Goal: Navigation & Orientation: Find specific page/section

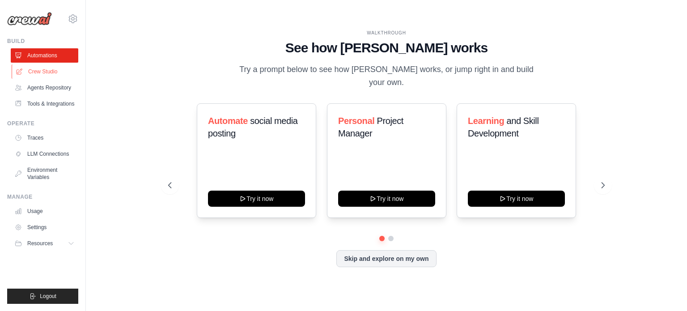
click at [37, 68] on link "Crew Studio" at bounding box center [46, 71] width 68 height 14
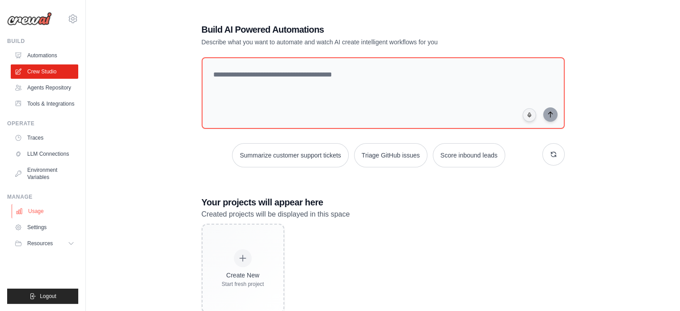
click at [36, 209] on link "Usage" at bounding box center [46, 211] width 68 height 14
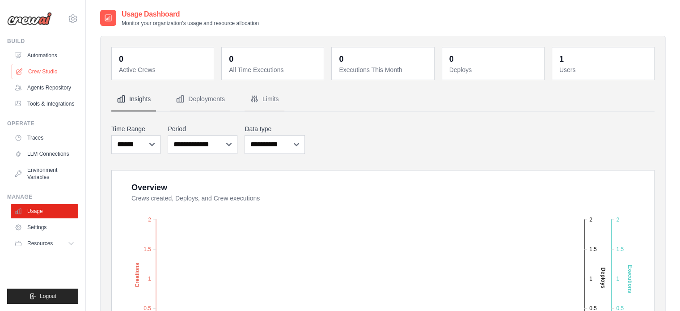
click at [42, 69] on link "Crew Studio" at bounding box center [46, 71] width 68 height 14
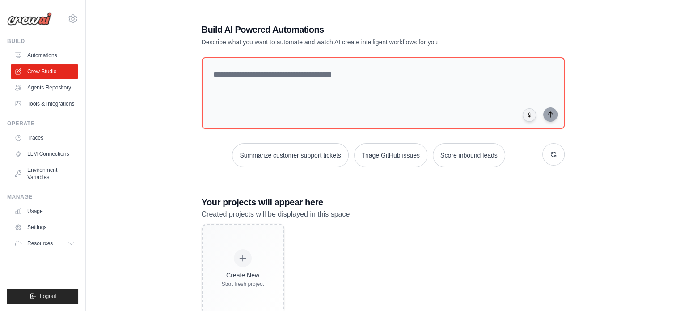
click at [170, 182] on div "Build AI Powered Automations Describe what you want to automate and watch AI cr…" at bounding box center [383, 168] width 566 height 318
click at [36, 88] on link "Agents Repository" at bounding box center [46, 87] width 68 height 14
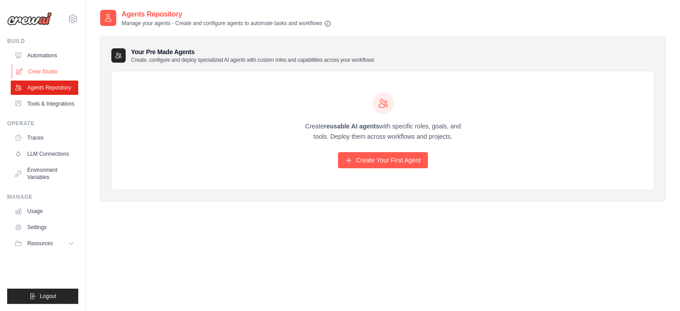
click at [45, 74] on link "Crew Studio" at bounding box center [46, 71] width 68 height 14
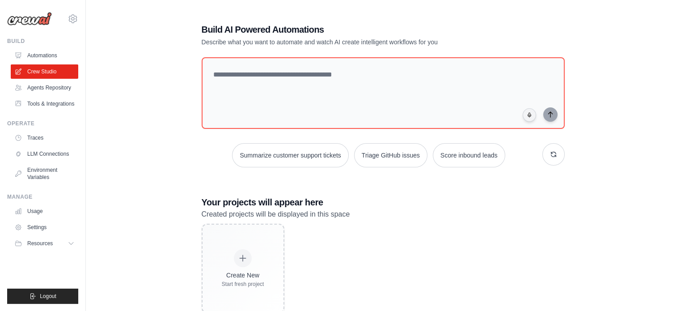
click at [136, 122] on div "Build AI Powered Automations Describe what you want to automate and watch AI cr…" at bounding box center [383, 168] width 566 height 318
click at [74, 18] on icon at bounding box center [73, 18] width 3 height 3
click at [39, 55] on link "Automations" at bounding box center [46, 55] width 68 height 14
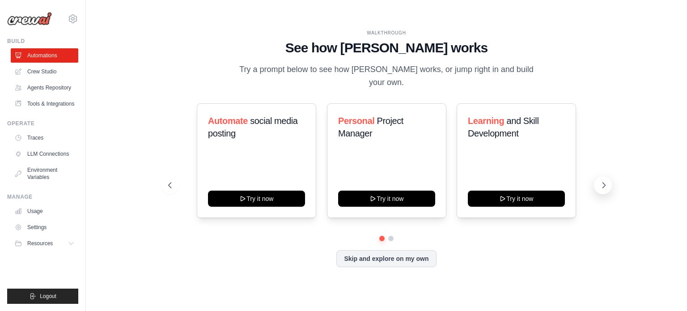
click at [599, 180] on button at bounding box center [603, 185] width 18 height 18
click at [73, 17] on icon at bounding box center [73, 18] width 3 height 3
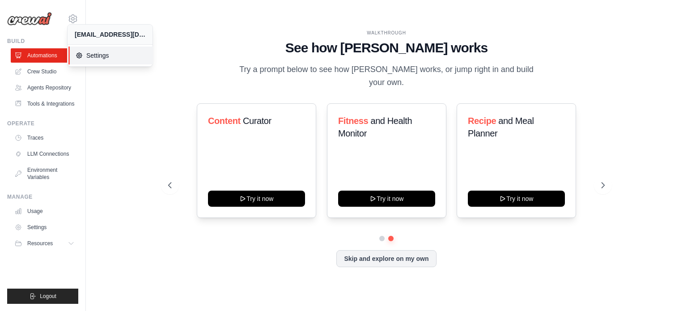
click at [89, 52] on span "Settings" at bounding box center [111, 55] width 71 height 9
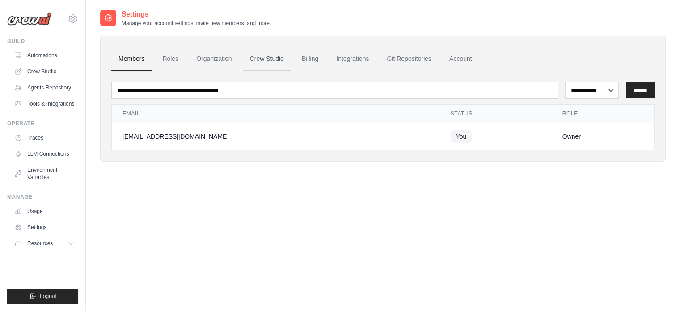
click at [270, 67] on link "Crew Studio" at bounding box center [267, 59] width 48 height 24
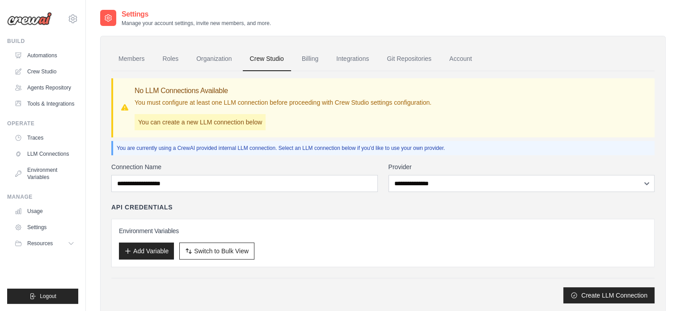
click at [460, 62] on link "Account" at bounding box center [460, 59] width 37 height 24
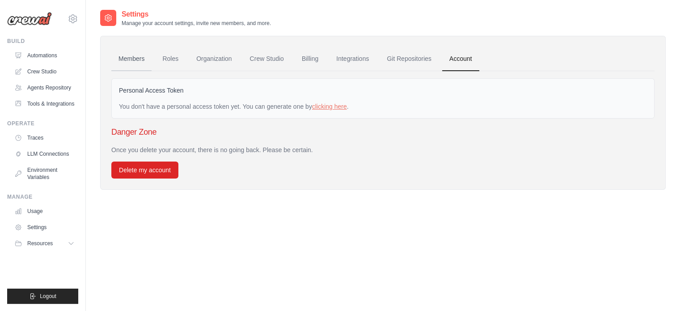
click at [126, 55] on link "Members" at bounding box center [131, 59] width 40 height 24
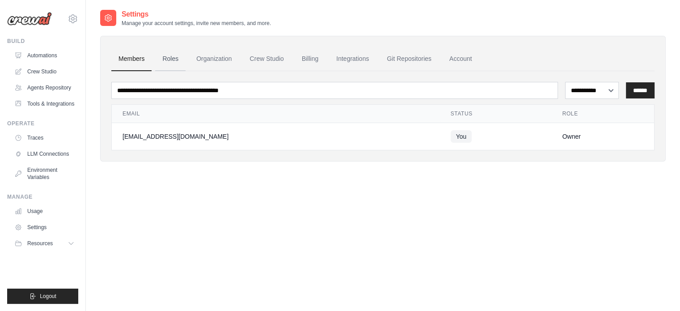
click at [174, 59] on link "Roles" at bounding box center [170, 59] width 30 height 24
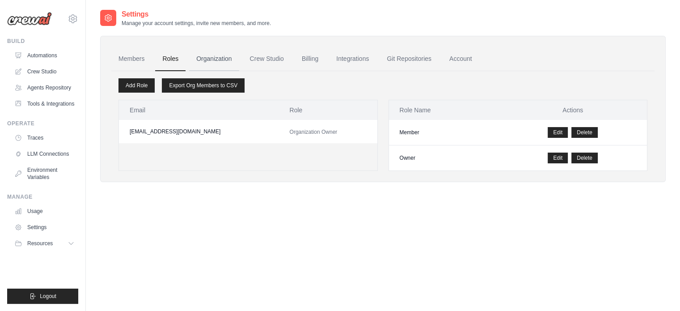
click at [222, 60] on link "Organization" at bounding box center [214, 59] width 50 height 24
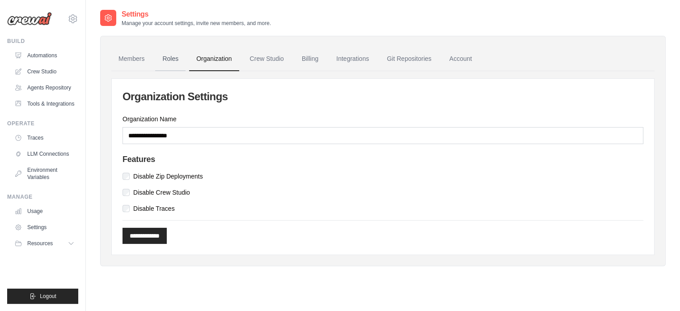
click at [180, 55] on link "Roles" at bounding box center [170, 59] width 30 height 24
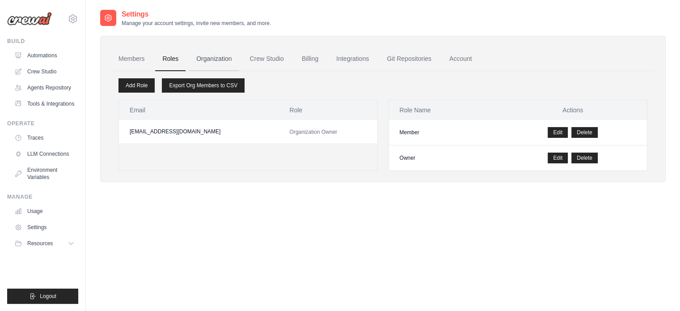
click at [238, 61] on link "Organization" at bounding box center [214, 59] width 50 height 24
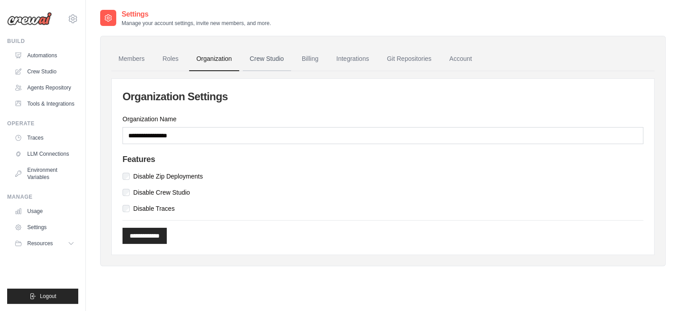
click at [275, 61] on link "Crew Studio" at bounding box center [267, 59] width 48 height 24
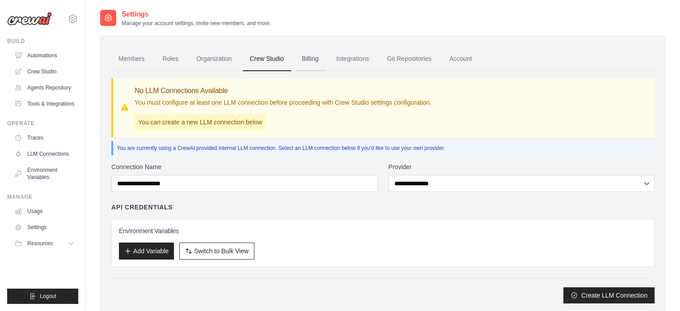
click at [316, 58] on link "Billing" at bounding box center [310, 59] width 31 height 24
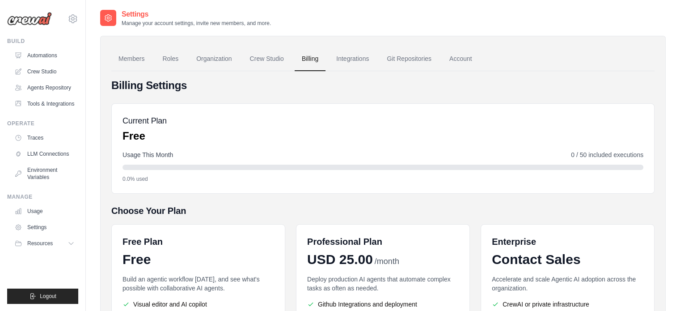
click at [361, 63] on link "Integrations" at bounding box center [352, 59] width 47 height 24
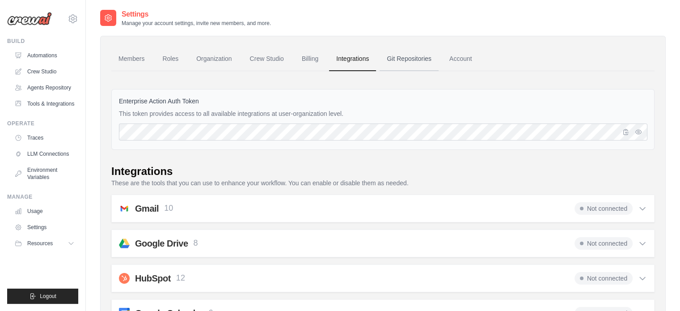
click at [397, 60] on link "Git Repositories" at bounding box center [409, 59] width 59 height 24
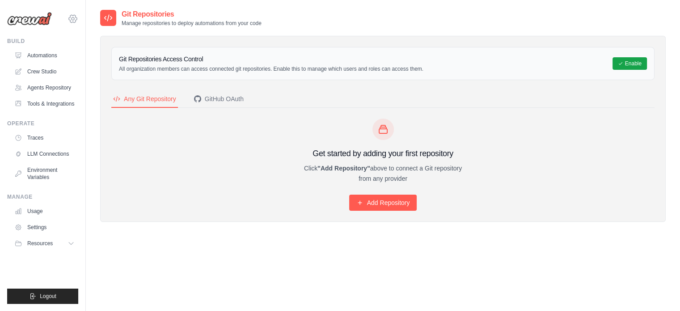
click at [75, 18] on icon at bounding box center [73, 18] width 11 height 11
click at [26, 19] on img at bounding box center [29, 18] width 45 height 13
click at [21, 291] on button "Logout" at bounding box center [42, 295] width 71 height 15
click at [59, 240] on button "Resources" at bounding box center [46, 243] width 68 height 14
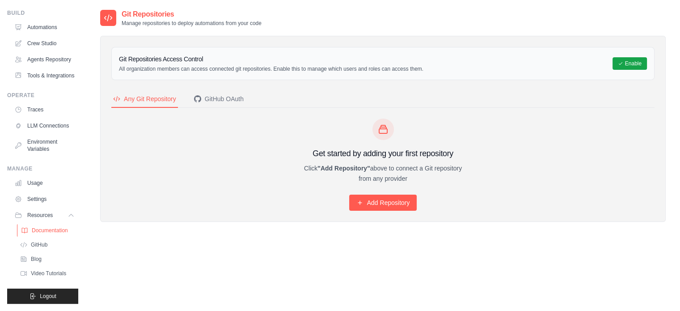
click at [52, 230] on span "Documentation" at bounding box center [50, 230] width 36 height 7
